Goal: Task Accomplishment & Management: Manage account settings

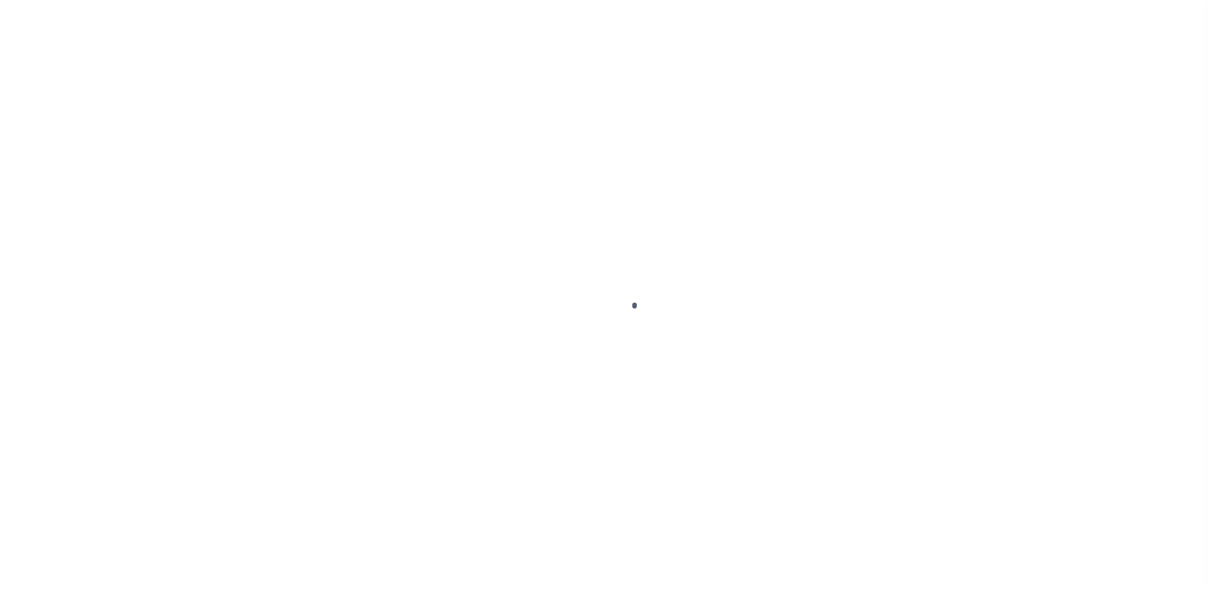
scroll to position [32, 0]
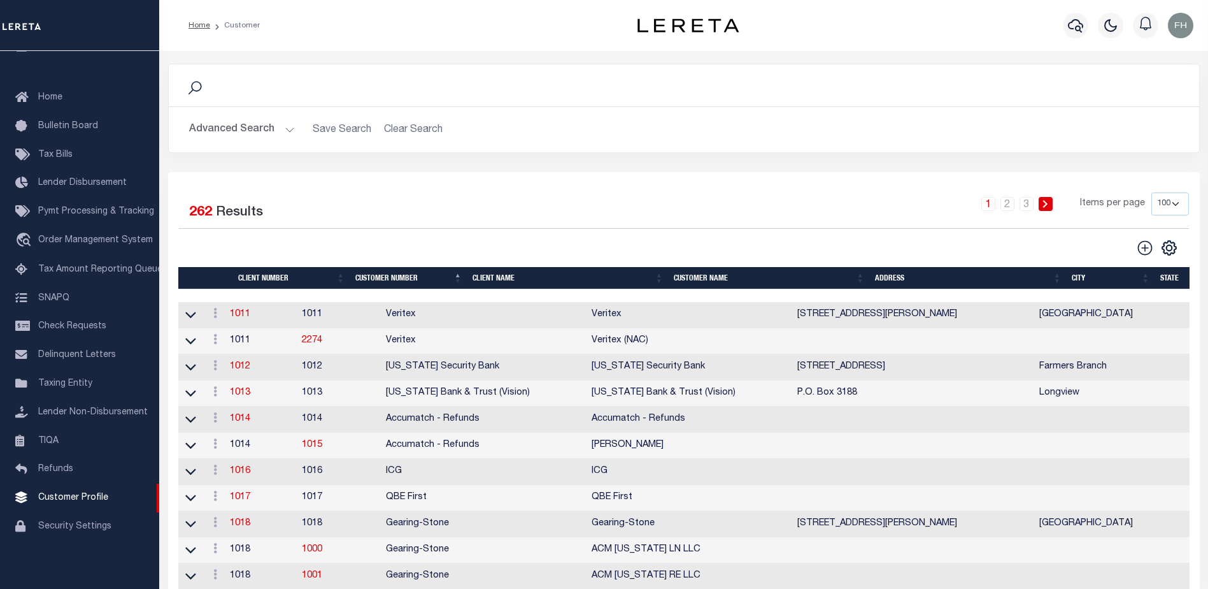
click at [499, 275] on th "Client Name" at bounding box center [568, 278] width 201 height 22
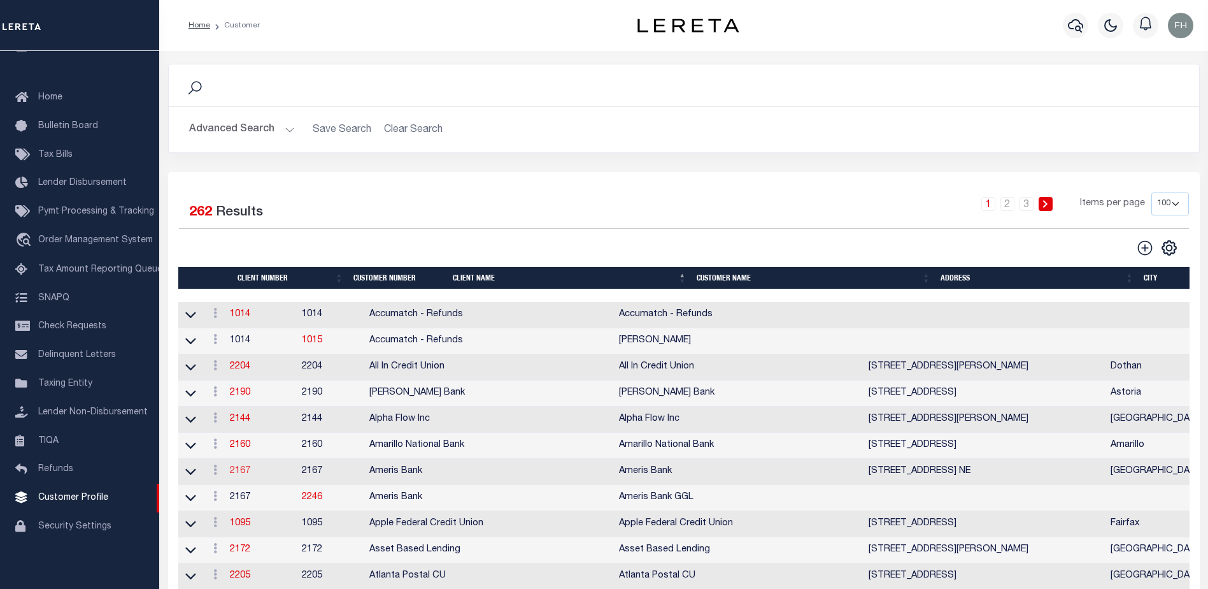
click at [248, 474] on link "2167" at bounding box center [240, 470] width 20 height 9
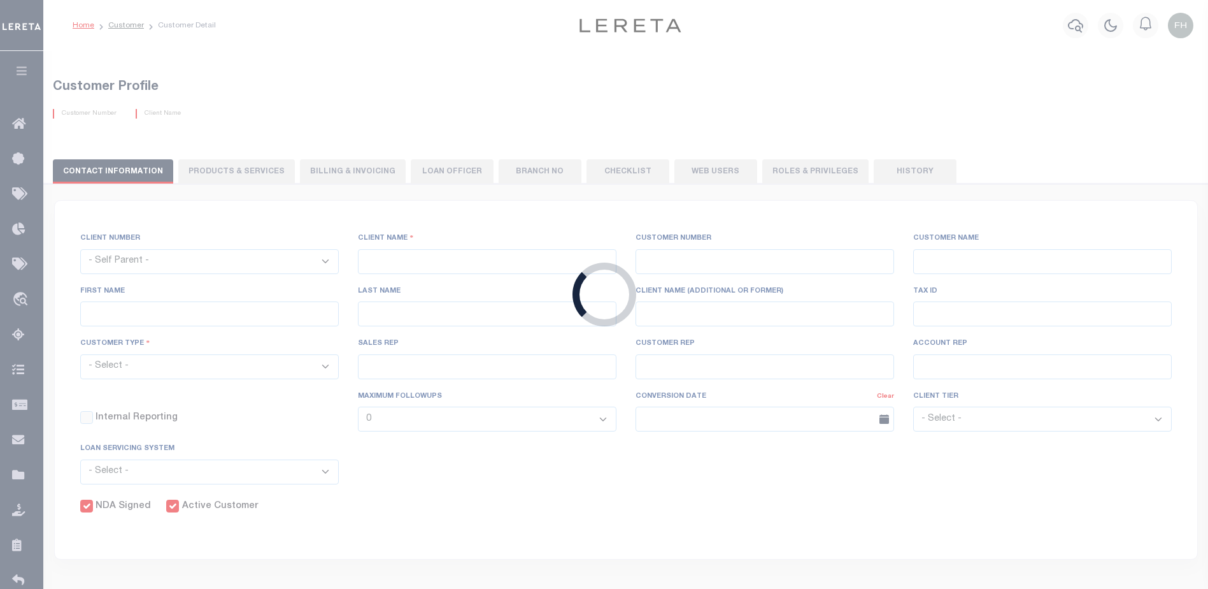
select select
type input "Ameris Bank"
type input "2167"
type input "Ameris Bank"
type input "[PERSON_NAME]"
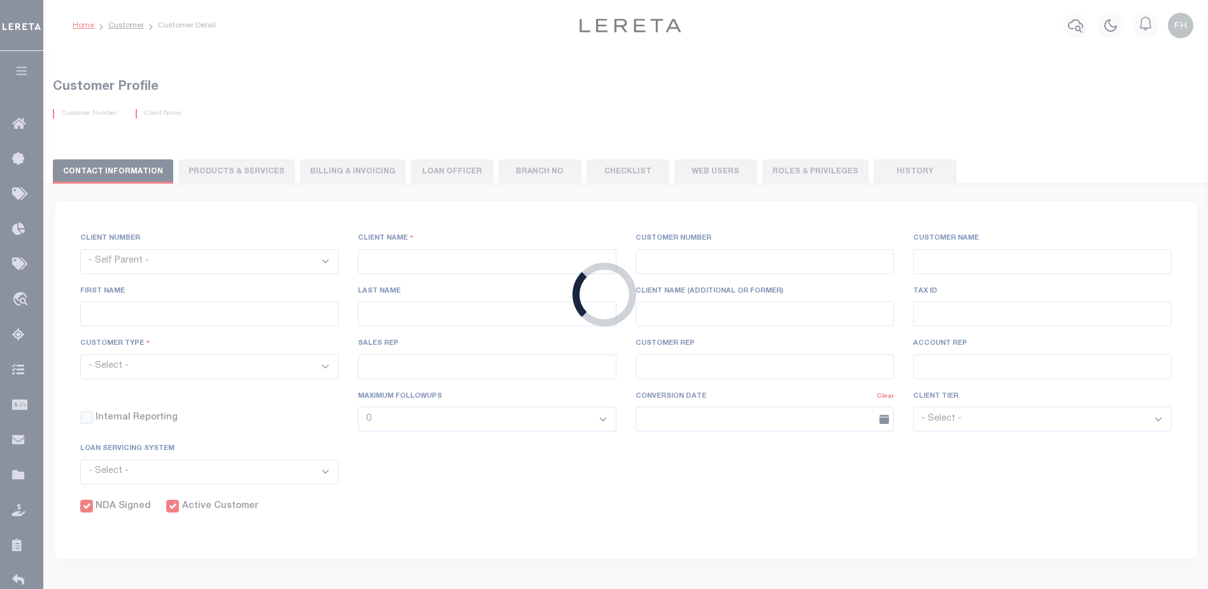
type input "Pace"
select select "Mixed Portfolio"
type input "[PERSON_NAME]"
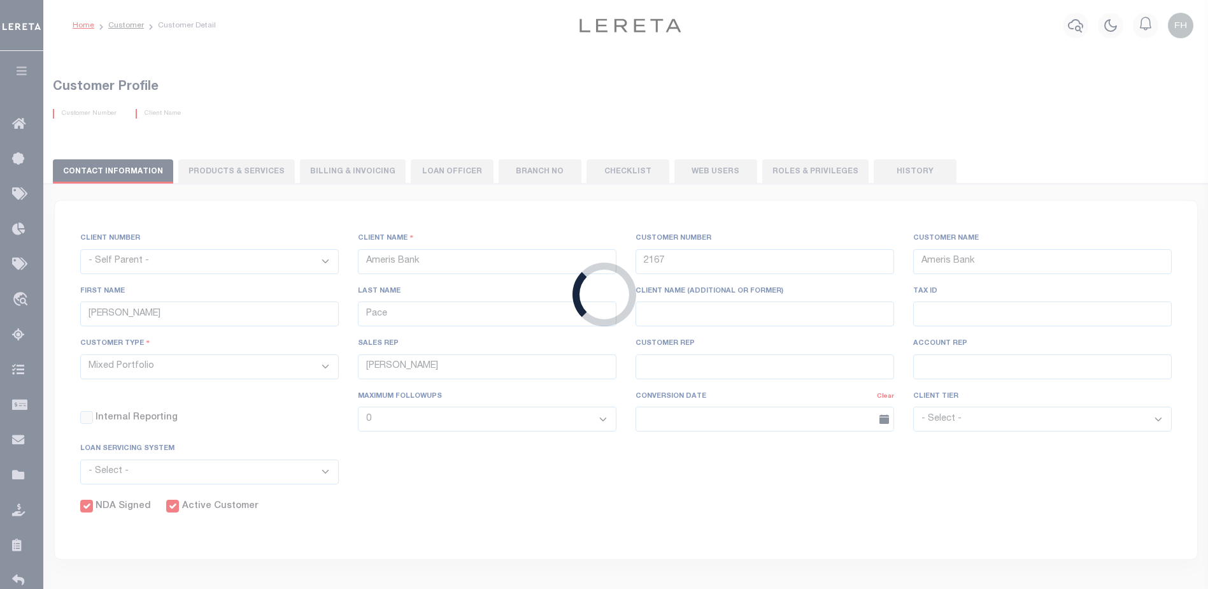
checkbox input "true"
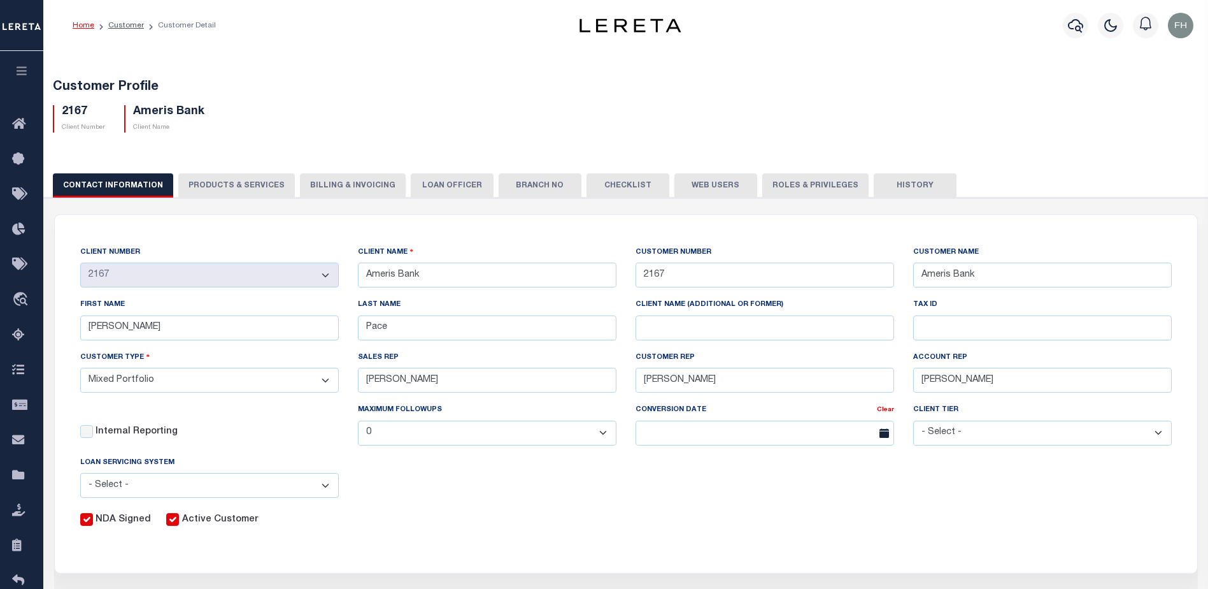
click at [701, 185] on button "Web Users" at bounding box center [716, 185] width 83 height 24
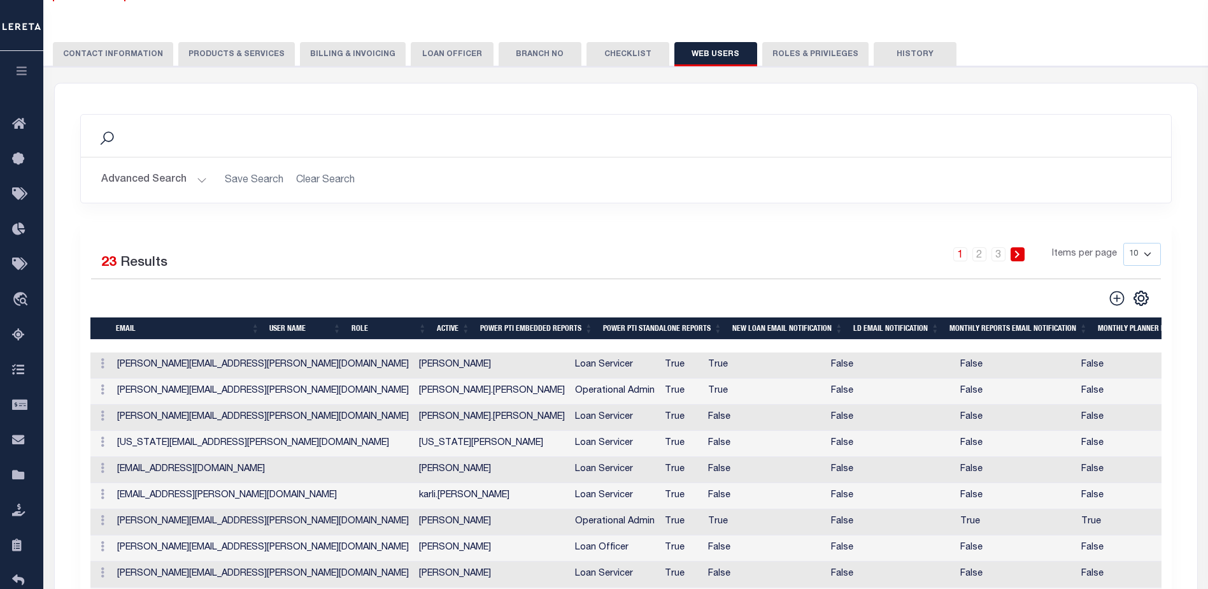
scroll to position [133, 0]
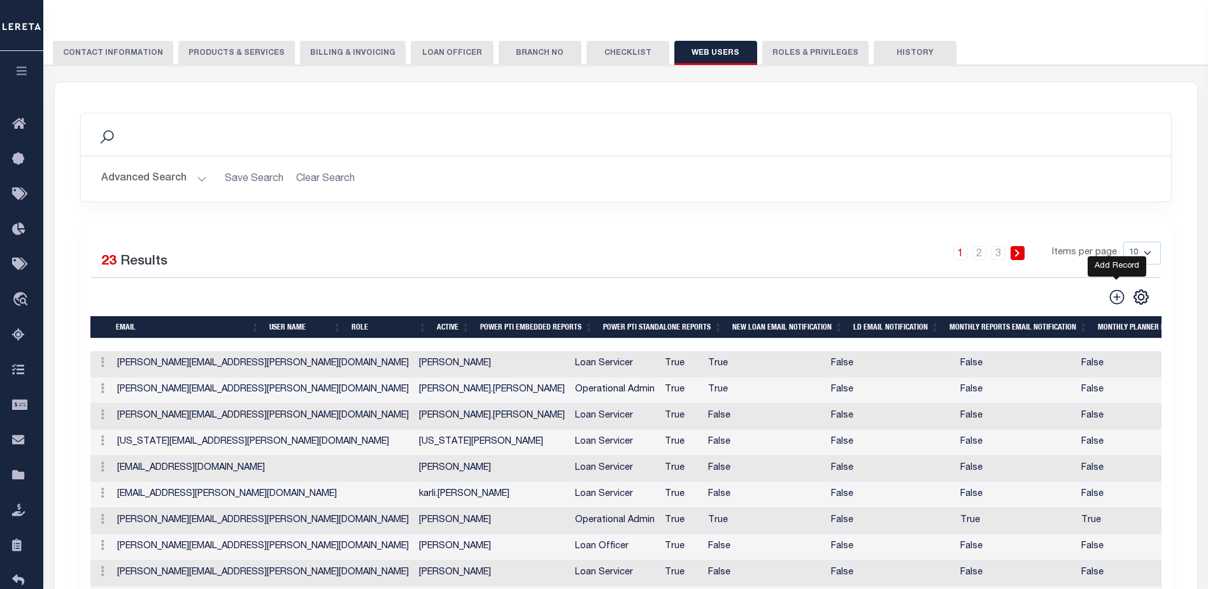
click at [1118, 298] on icon at bounding box center [1117, 296] width 15 height 15
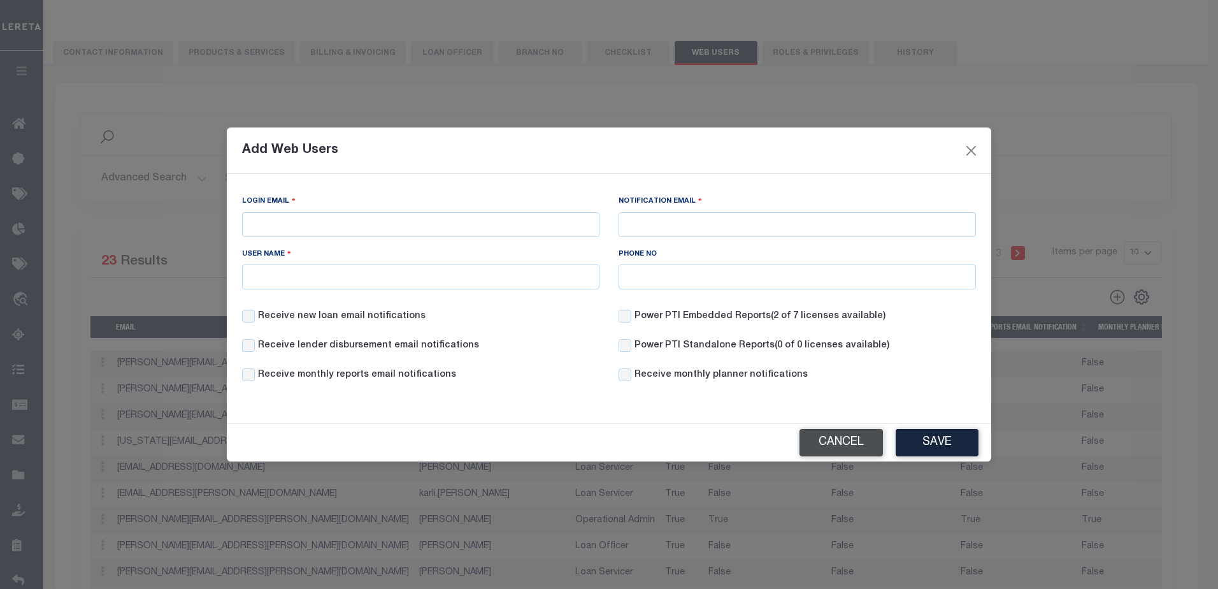
click at [843, 440] on button "Cancel" at bounding box center [840, 442] width 83 height 27
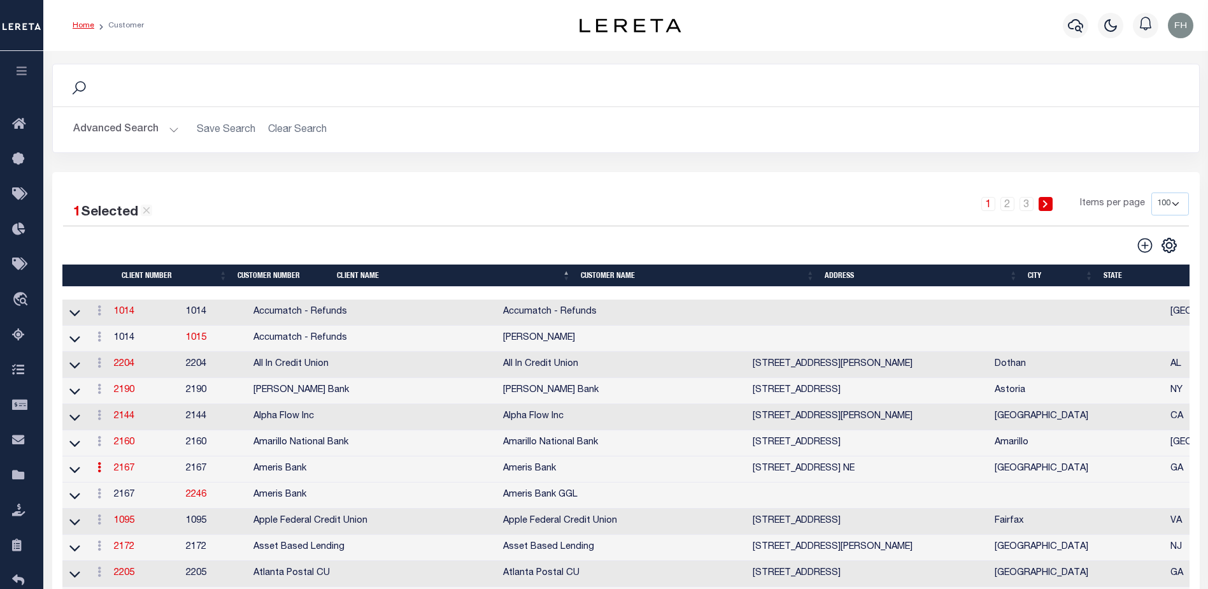
click at [1171, 200] on select "100 200 400" at bounding box center [1171, 203] width 38 height 23
select select "400"
click at [1152, 192] on select "100 200 400" at bounding box center [1171, 203] width 38 height 23
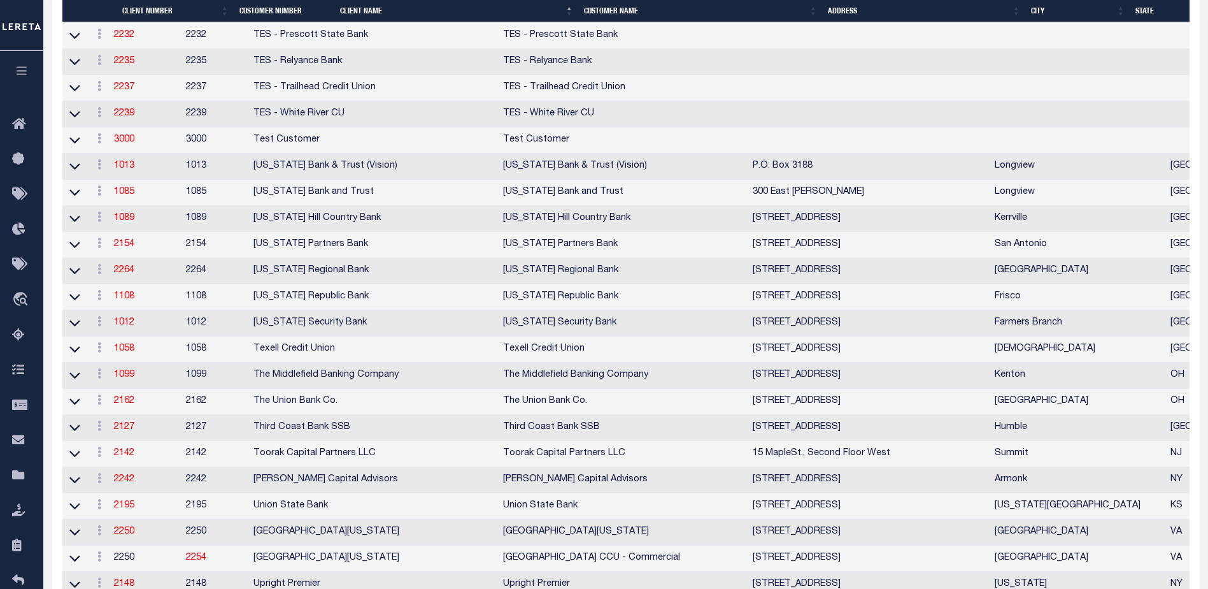
scroll to position [6375, 0]
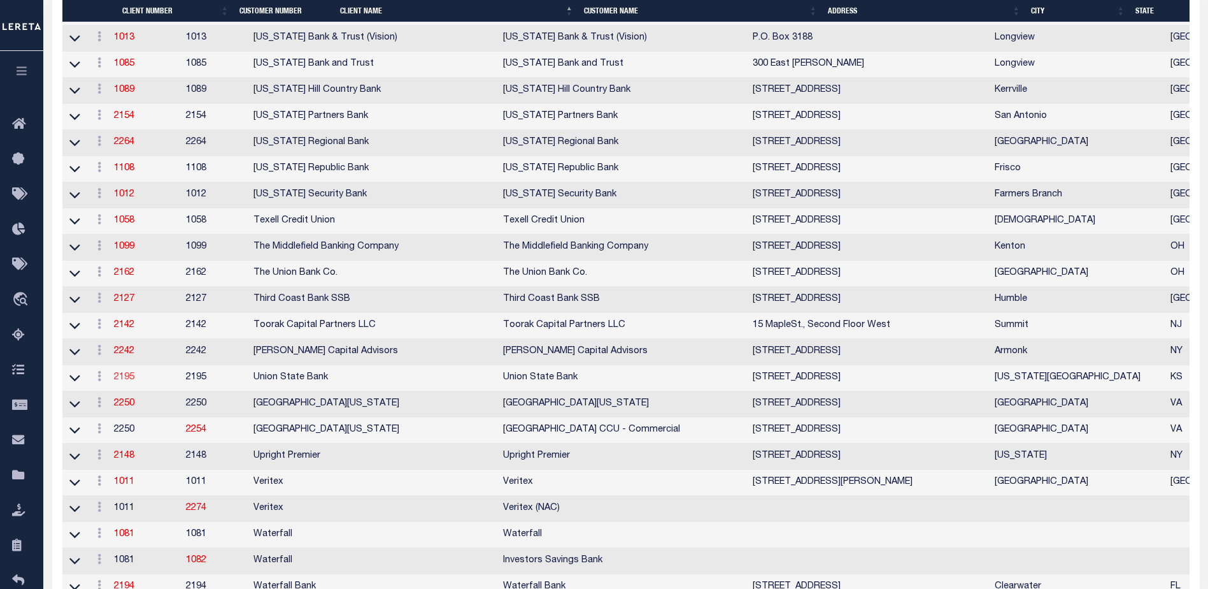
click at [129, 382] on link "2195" at bounding box center [124, 377] width 20 height 9
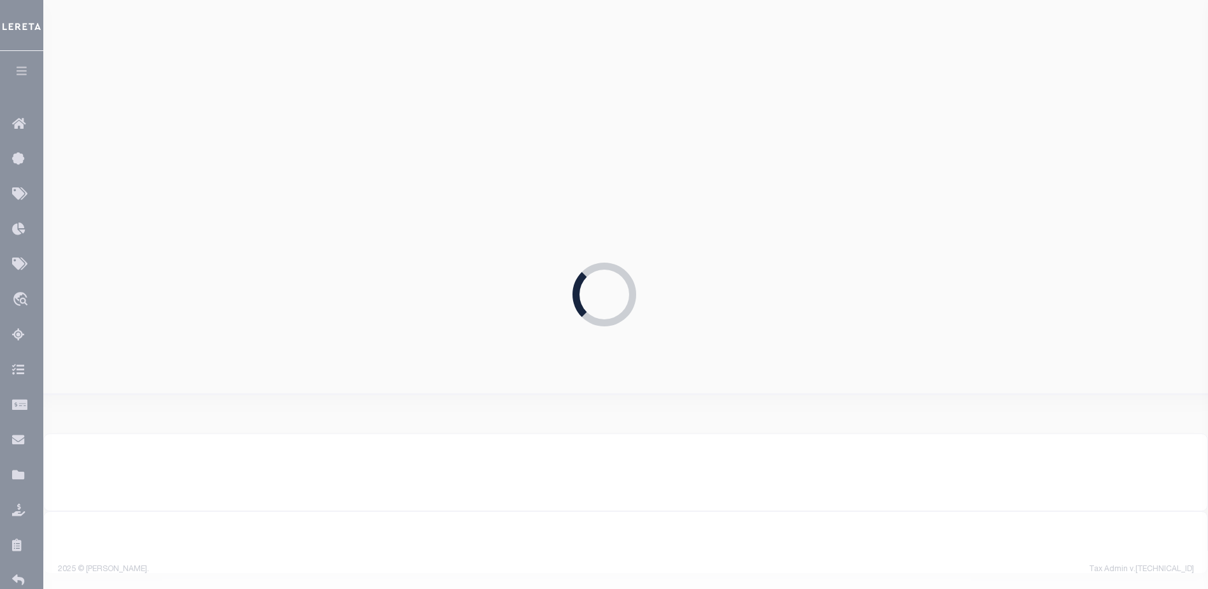
select select "2195"
type input "Union State Bank"
type input "2195"
type input "Union State Bank"
type input "[PERSON_NAME]"
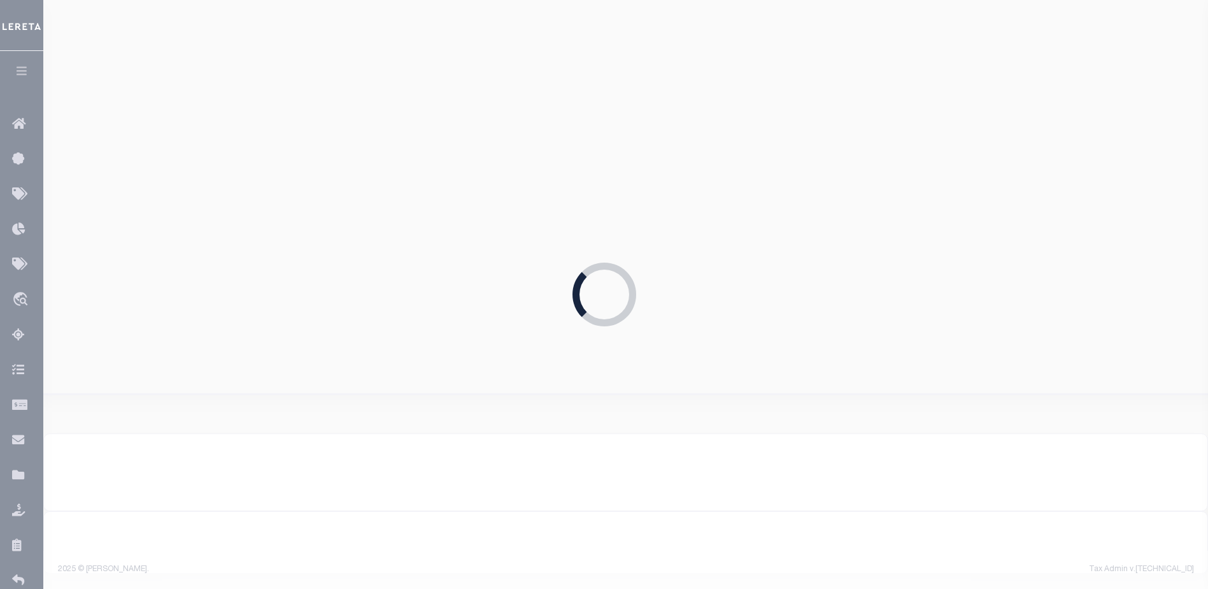
type input "[PERSON_NAME]"
type input "[PERSON_NAME] / AFR"
select select "FIS"
checkbox input "false"
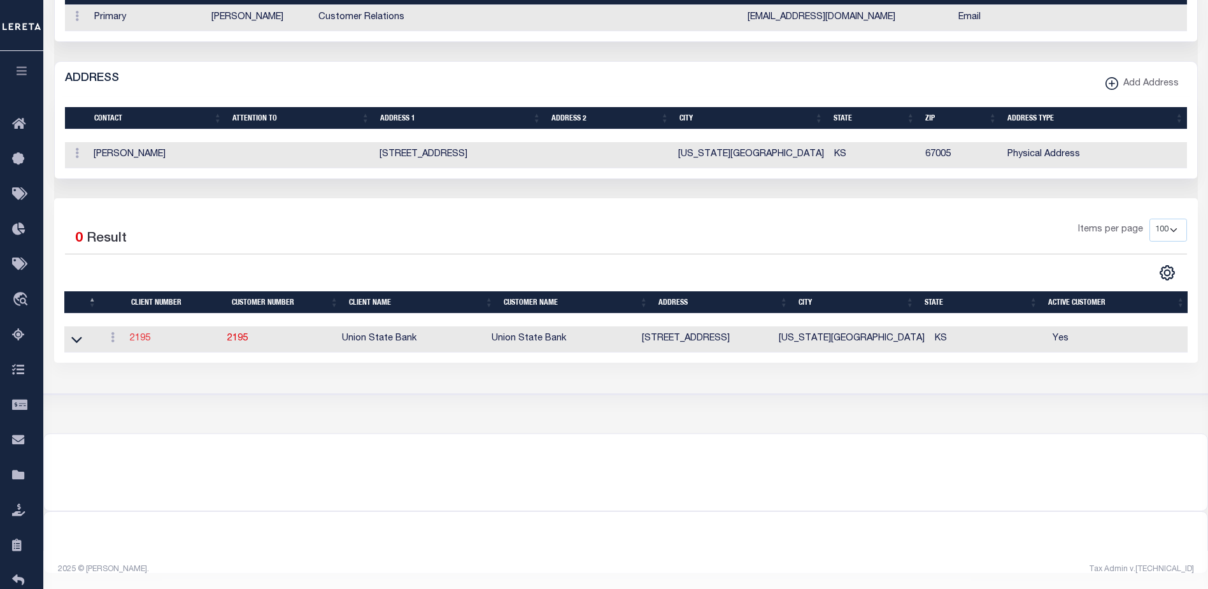
click at [145, 334] on link "2195" at bounding box center [140, 338] width 20 height 9
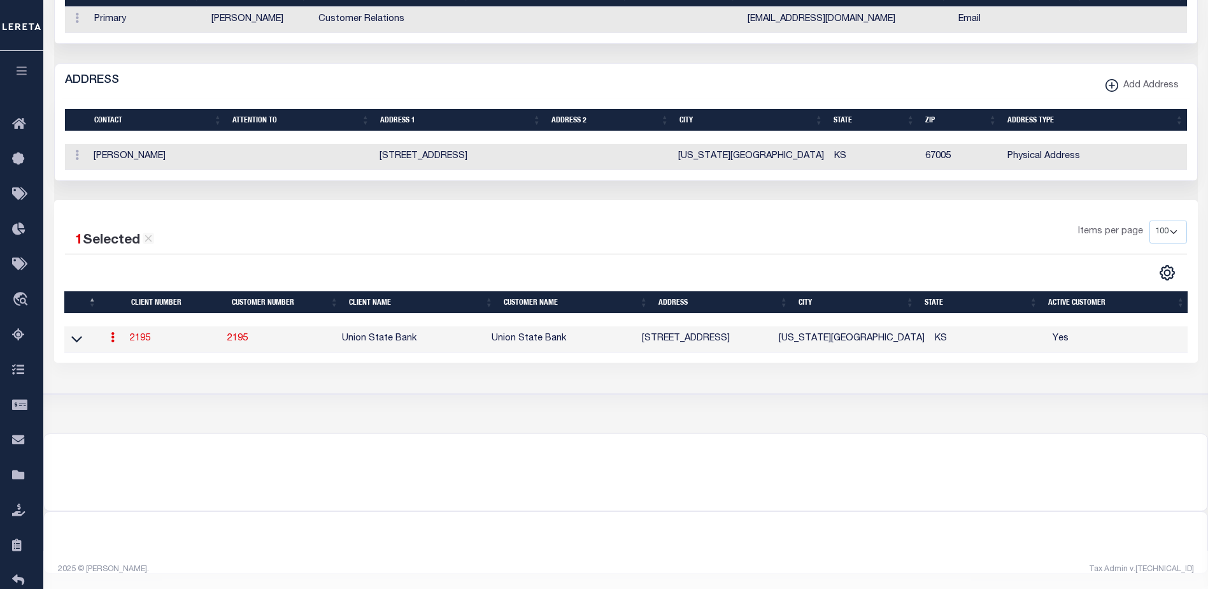
click at [134, 334] on link "2195" at bounding box center [140, 338] width 20 height 9
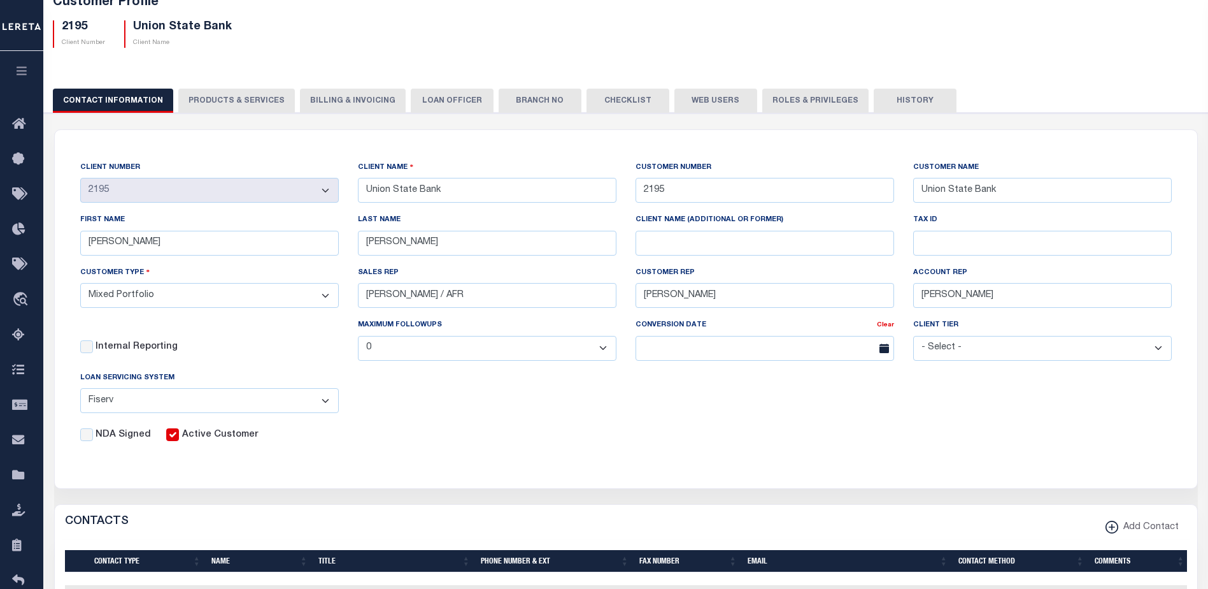
scroll to position [80, 0]
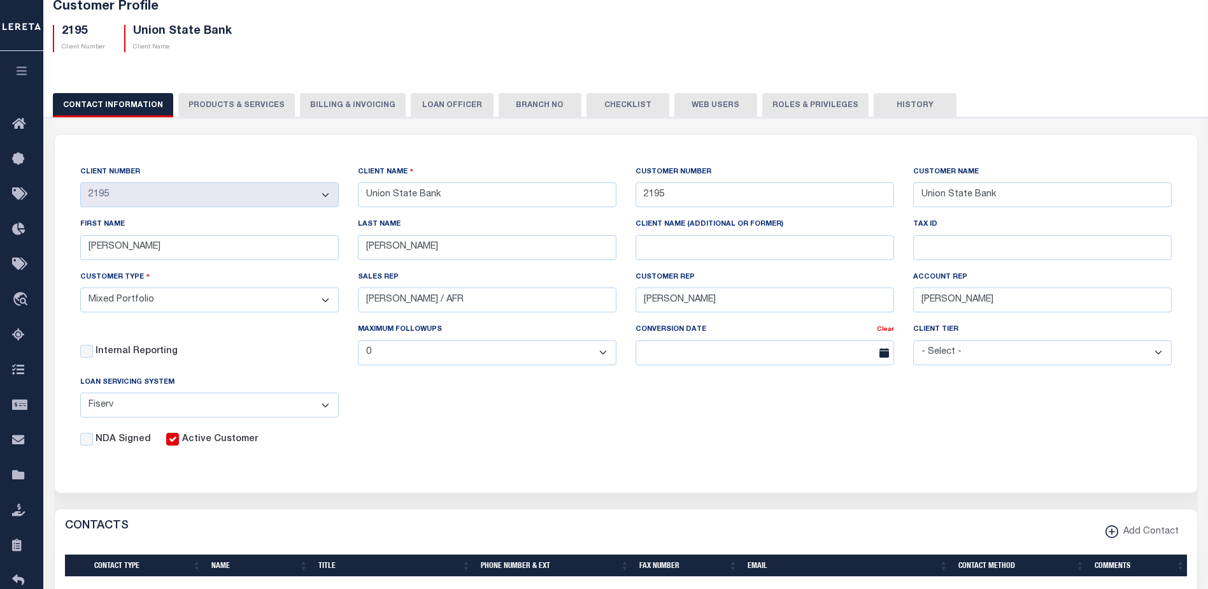
click at [695, 103] on button "Web Users" at bounding box center [716, 105] width 83 height 24
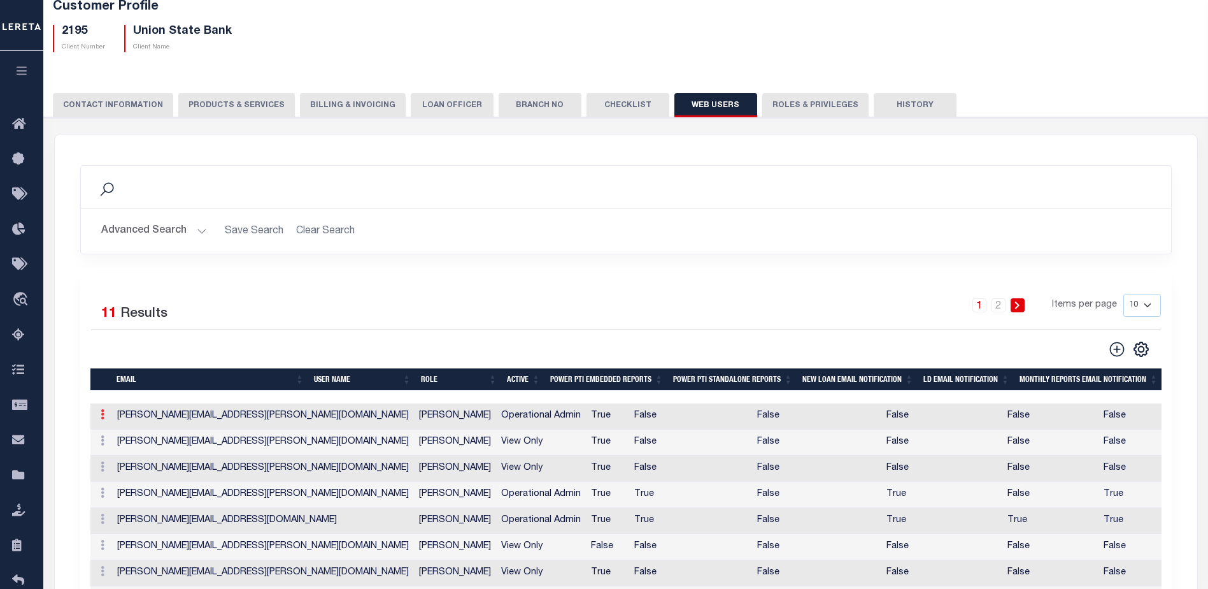
click at [104, 419] on icon at bounding box center [103, 414] width 4 height 10
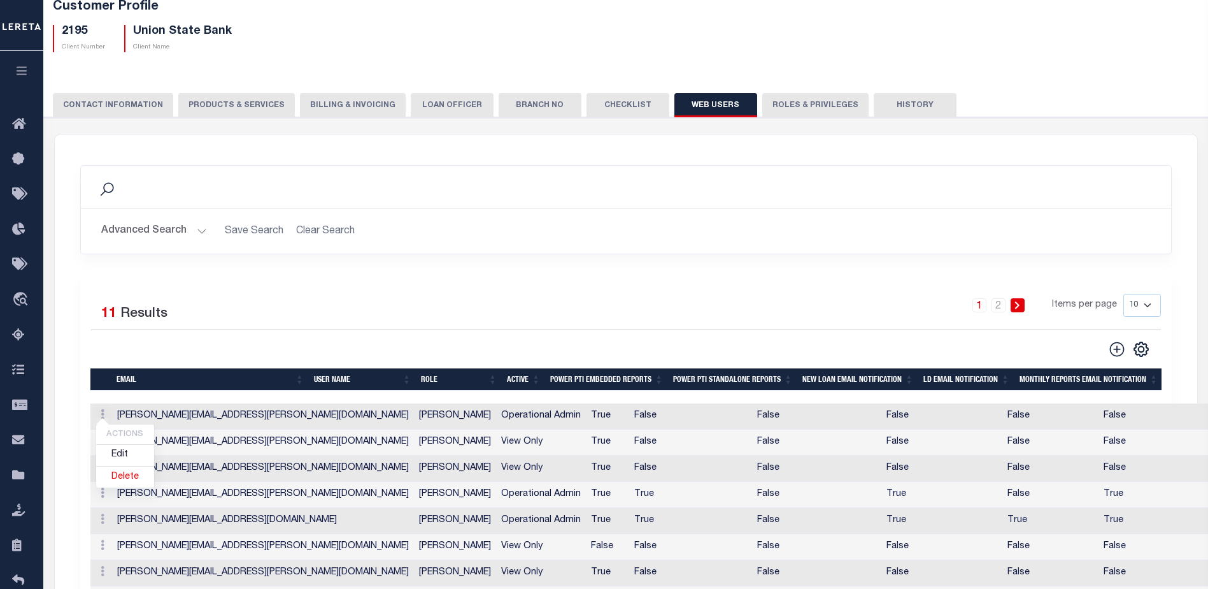
click at [410, 308] on div "1 2 Items per page 10 25 50 100" at bounding box center [762, 310] width 798 height 33
